Goal: Navigation & Orientation: Go to known website

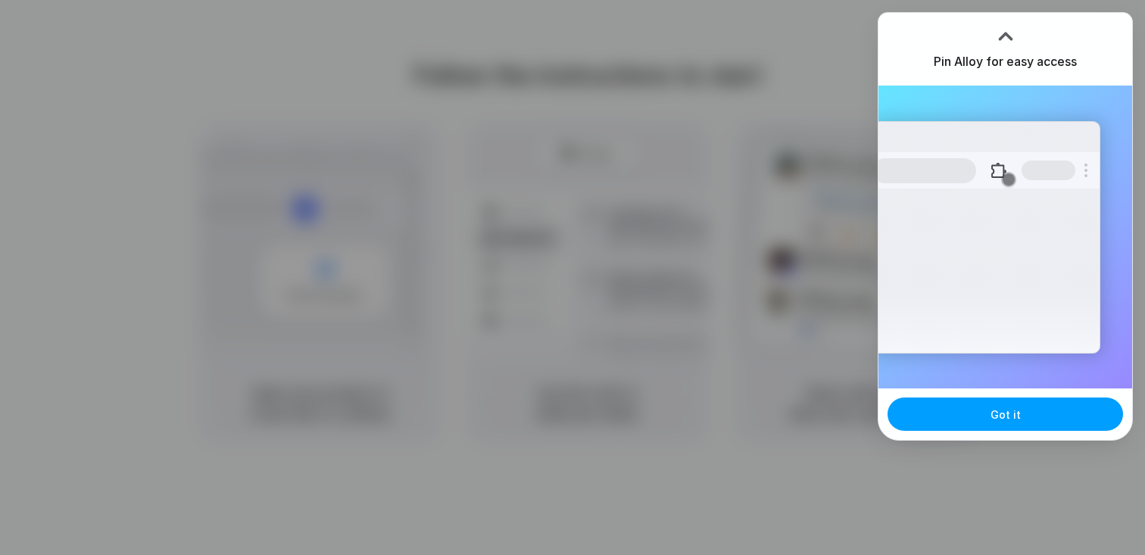
click at [975, 417] on button "Got it" at bounding box center [1006, 414] width 236 height 33
